Goal: Information Seeking & Learning: Learn about a topic

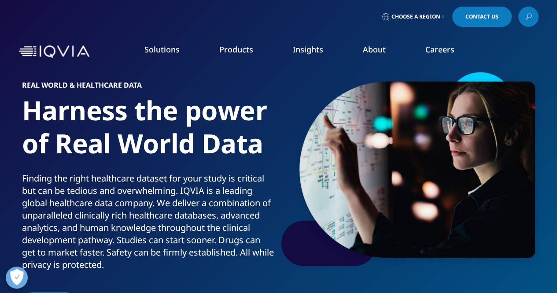
click at [528, 22] on icon at bounding box center [528, 16] width 7 height 11
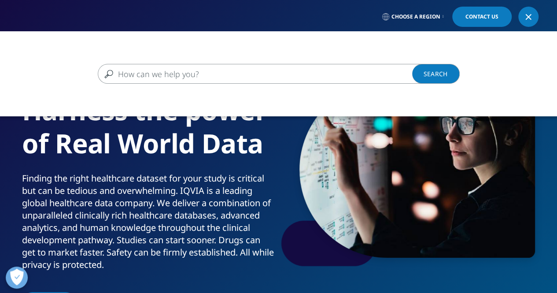
click at [188, 67] on input "Search" at bounding box center [266, 74] width 336 height 20
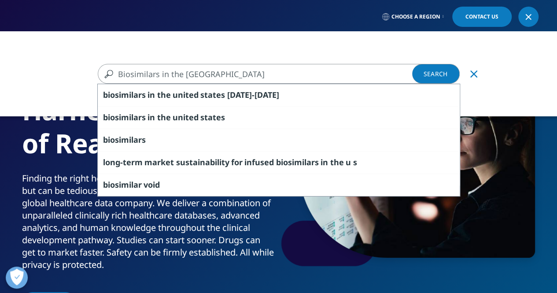
type input "Biosimilars in the EU"
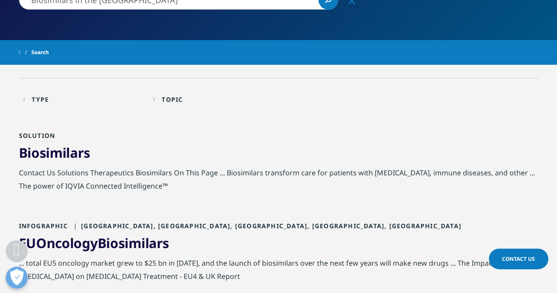
scroll to position [136, 0]
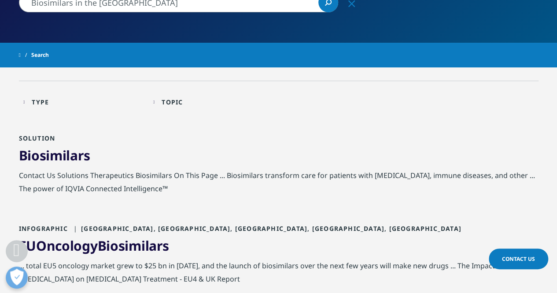
click at [180, 99] on div "Topic" at bounding box center [172, 102] width 21 height 8
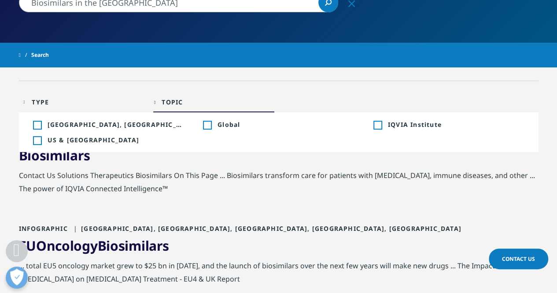
click at [36, 123] on div "Toggle" at bounding box center [37, 125] width 8 height 8
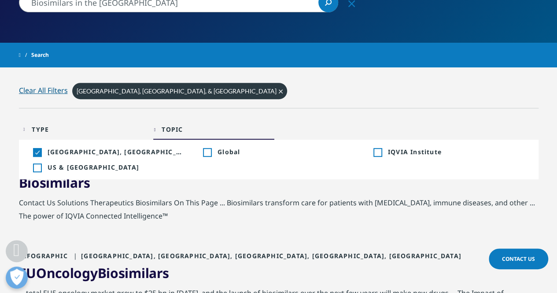
click at [41, 122] on div "Type Loading Clear Or/And Operator" at bounding box center [83, 129] width 121 height 21
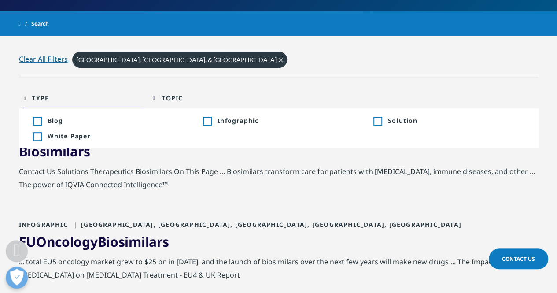
scroll to position [181, 0]
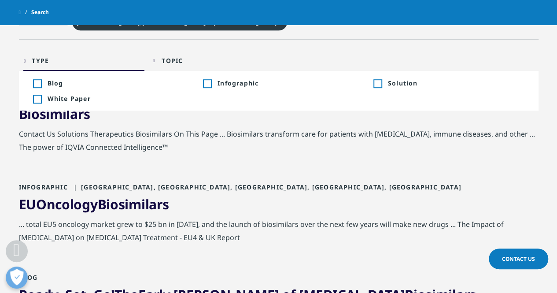
click at [224, 84] on span "Infographic" at bounding box center [285, 83] width 136 height 8
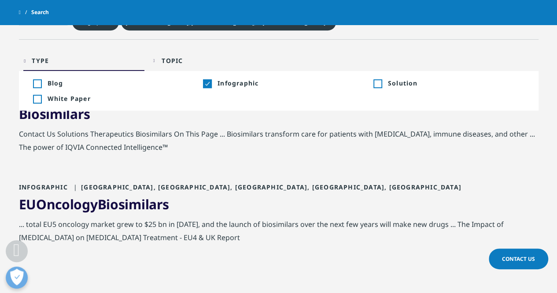
click at [291, 168] on div "Solution Biosimilars Contact Us Solutions Therapeutics Biosimilars On This Page…" at bounding box center [278, 137] width 519 height 90
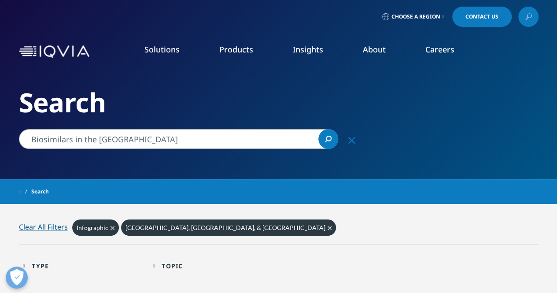
drag, startPoint x: 74, startPoint y: 136, endPoint x: 220, endPoint y: 136, distance: 146.2
click at [220, 136] on input "Biosimilars in the EU" at bounding box center [178, 139] width 319 height 20
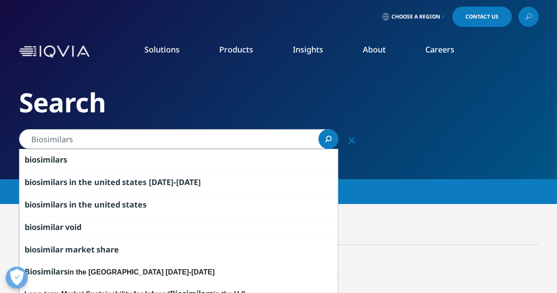
type input "Biosimilars"
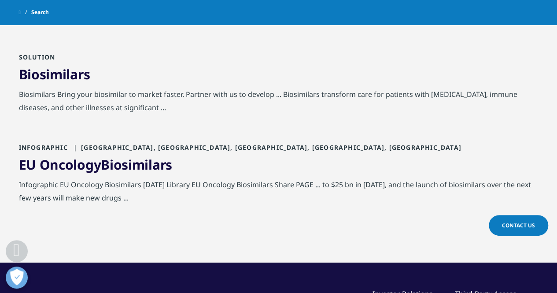
scroll to position [264, 0]
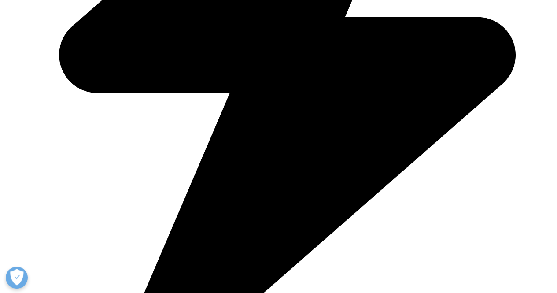
scroll to position [440, 0]
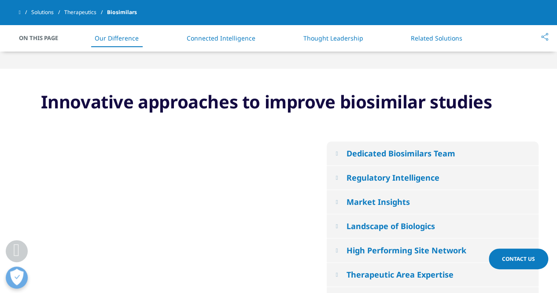
click at [398, 153] on div "Dedicated Biosimilars Team" at bounding box center [400, 153] width 109 height 11
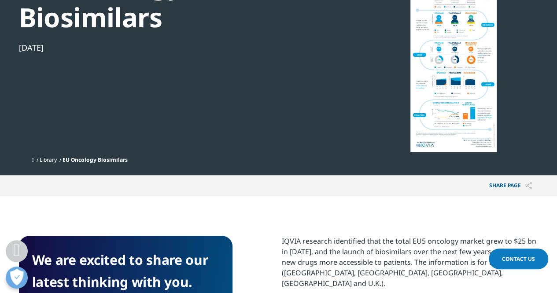
scroll to position [264, 0]
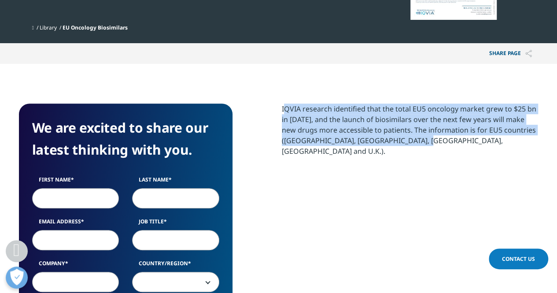
drag, startPoint x: 288, startPoint y: 110, endPoint x: 456, endPoint y: 144, distance: 171.2
click at [456, 144] on div "We are excited to share our latest thinking with you. First Name Last Name Emai…" at bounding box center [278, 273] width 519 height 341
click at [456, 144] on p "IQVIA research identified that the total EU5 oncology market grew to $25 bn in …" at bounding box center [410, 132] width 257 height 59
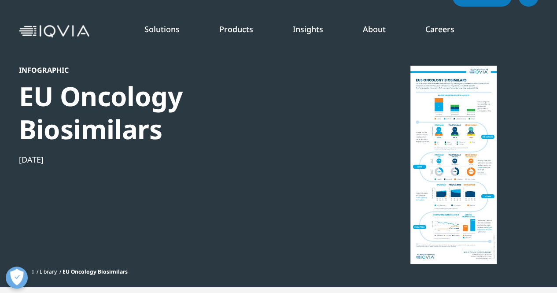
scroll to position [0, 0]
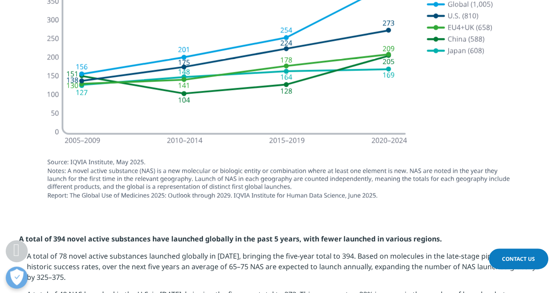
scroll to position [1101, 0]
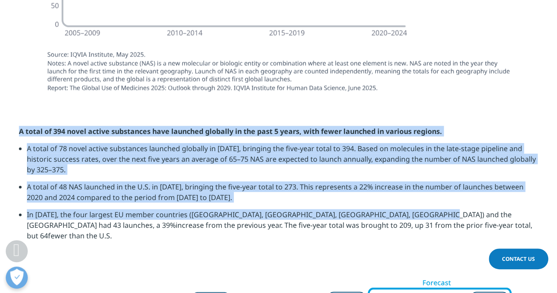
drag, startPoint x: 417, startPoint y: 205, endPoint x: 453, endPoint y: 94, distance: 116.5
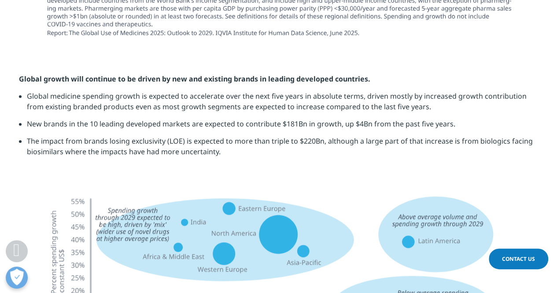
scroll to position [2069, 0]
